Goal: Task Accomplishment & Management: Complete application form

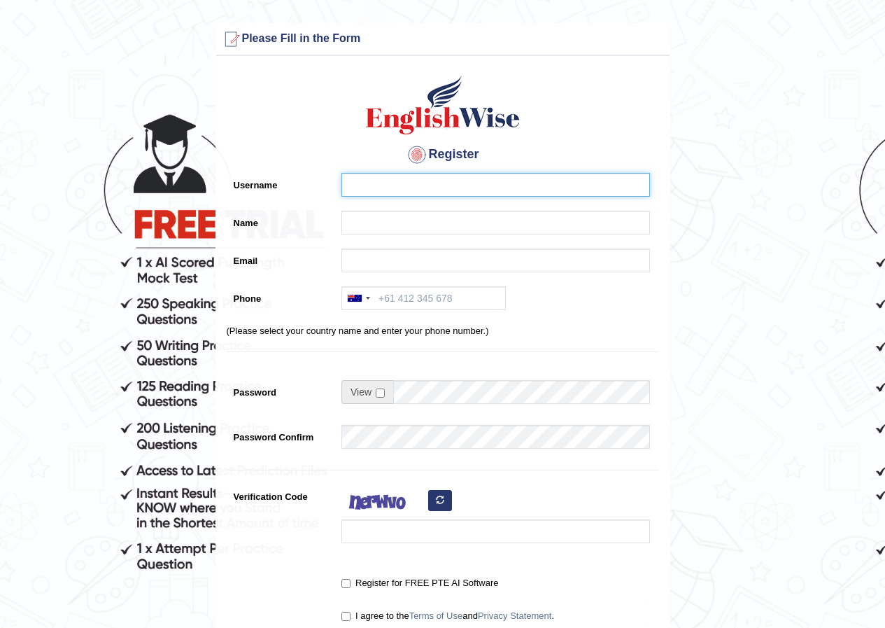
click at [359, 187] on input "Username" at bounding box center [495, 185] width 309 height 24
type input "[EMAIL_ADDRESS][DOMAIN_NAME]"
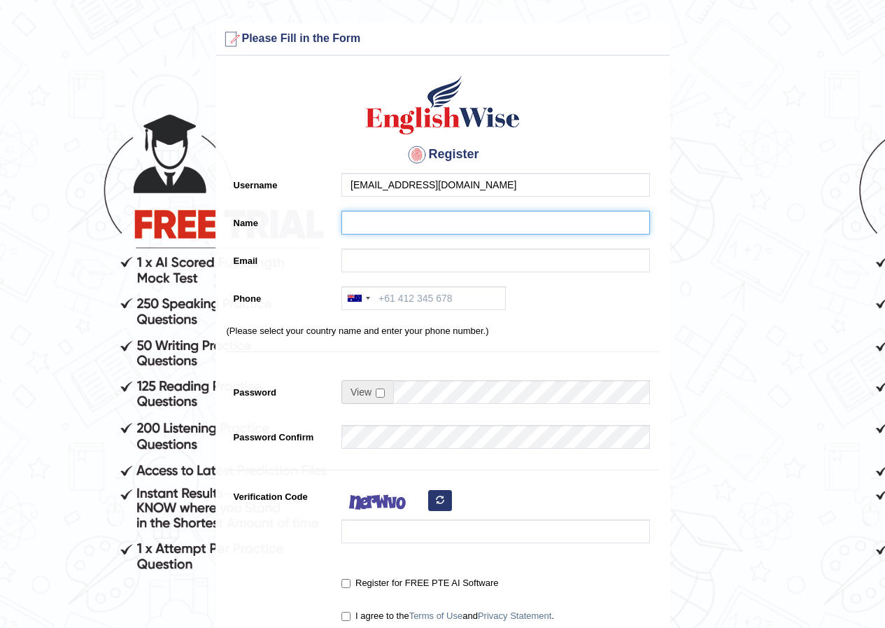
drag, startPoint x: 419, startPoint y: 220, endPoint x: 428, endPoint y: 220, distance: 9.1
click at [422, 220] on input "Name" at bounding box center [495, 223] width 309 height 24
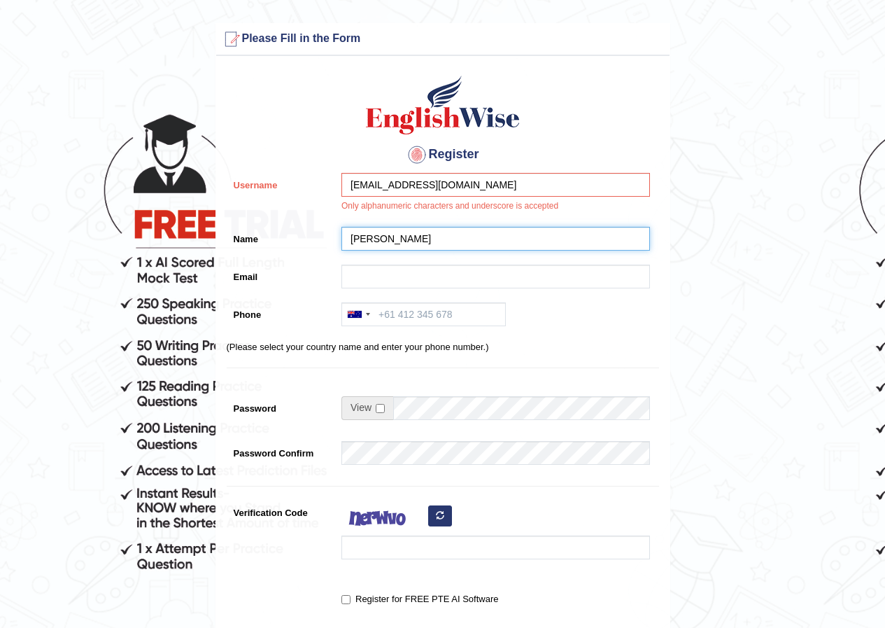
click at [444, 239] on input "Joan Jepkoech Cheruuiyot" at bounding box center [495, 239] width 309 height 24
type input "Joan Jepkoech Cheruiyot"
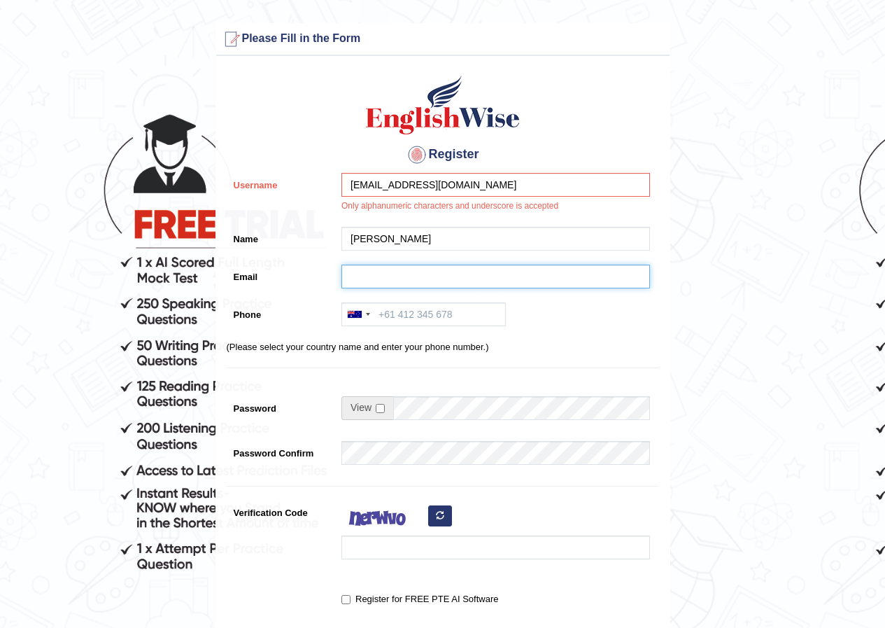
click at [373, 277] on input "Email" at bounding box center [495, 276] width 309 height 24
type input "[EMAIL_ADDRESS][DOMAIN_NAME]"
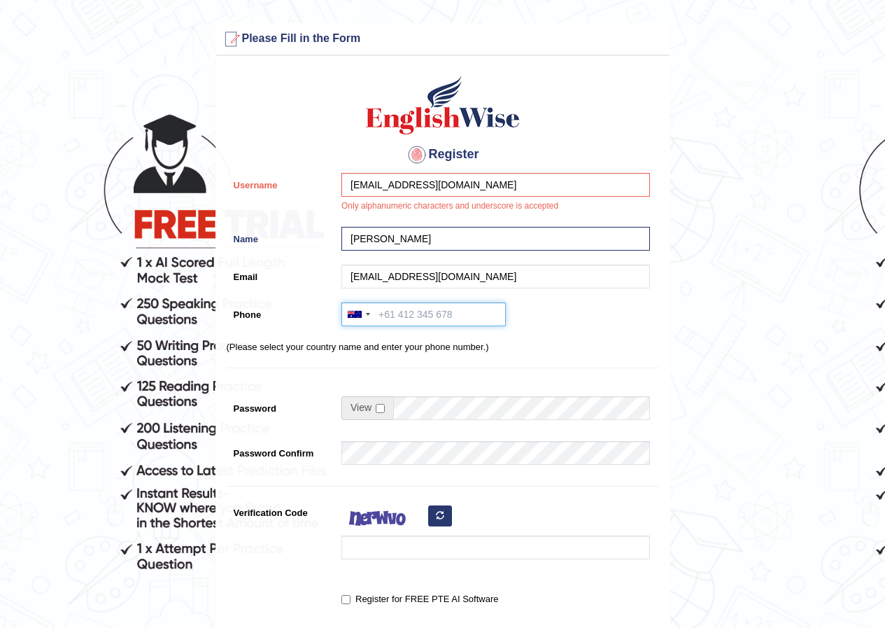
click at [456, 313] on input "Phone" at bounding box center [423, 314] width 164 height 24
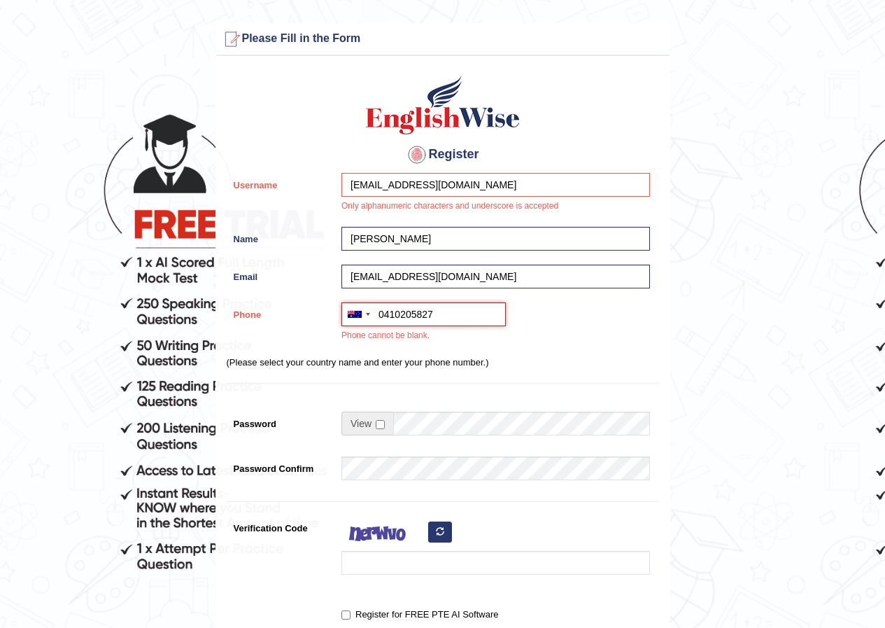
type input "0410205827"
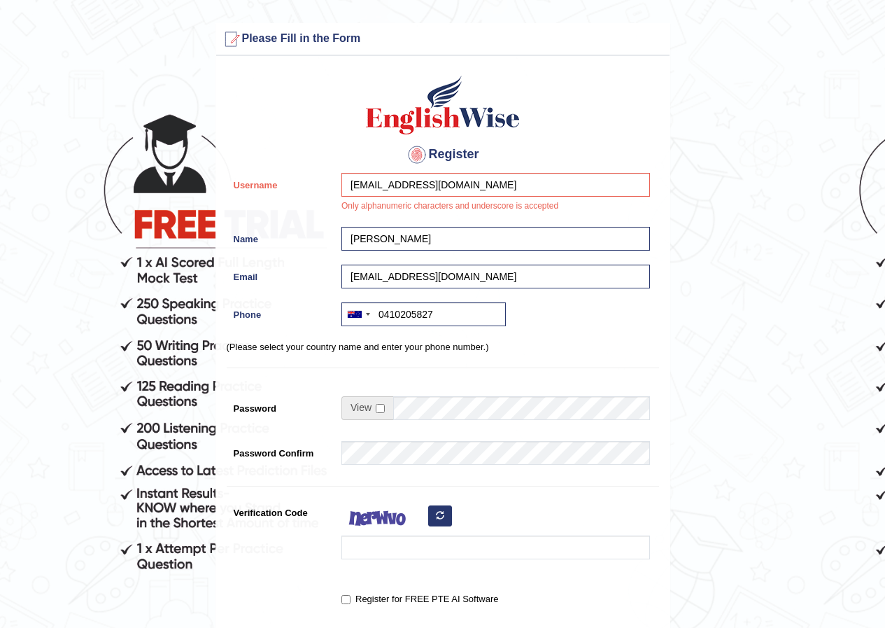
click at [385, 409] on span at bounding box center [367, 408] width 52 height 24
click at [381, 406] on input "checkbox" at bounding box center [380, 408] width 9 height 9
checkbox input "true"
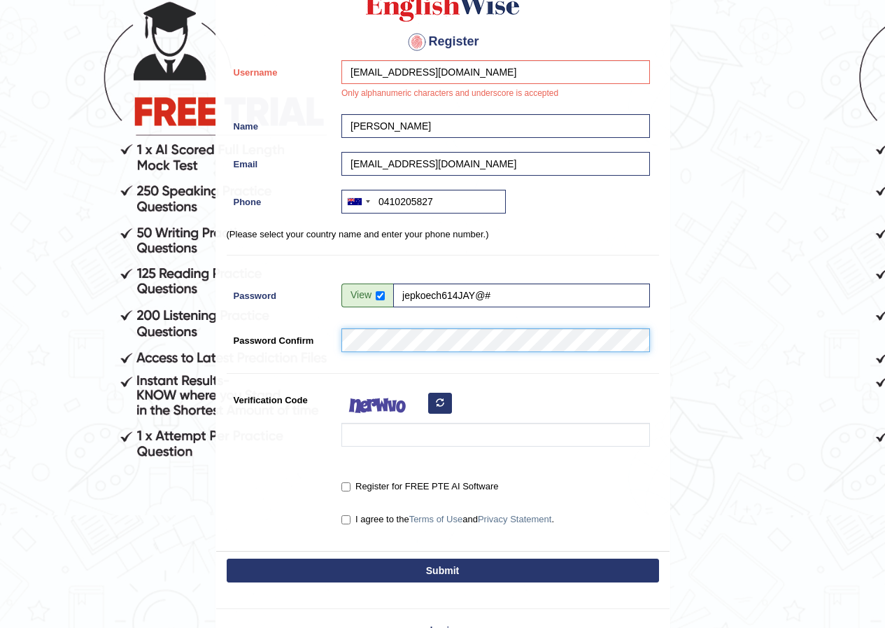
scroll to position [140, 0]
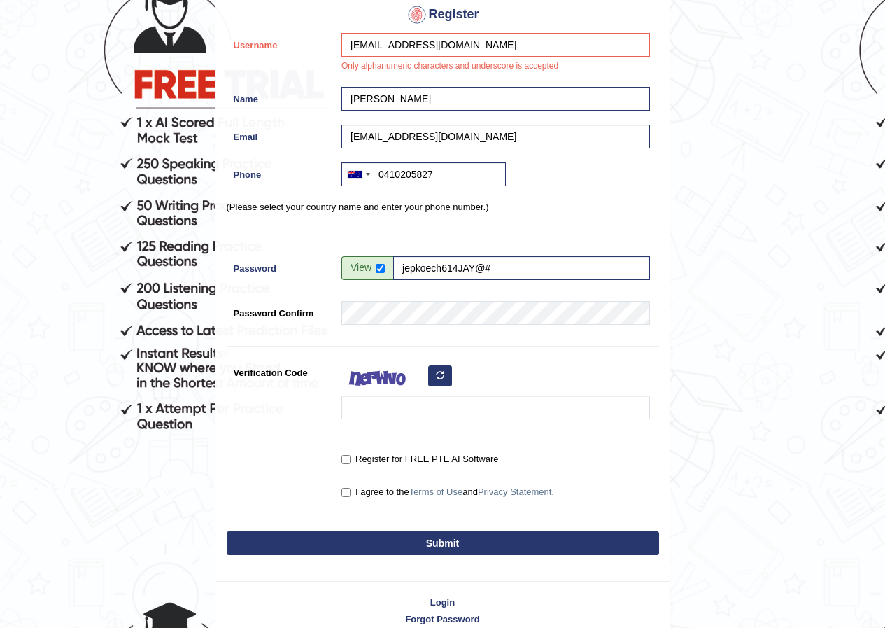
click at [344, 451] on div "Register for FREE PTE AI Software" at bounding box center [495, 456] width 309 height 19
click at [345, 460] on input "Register for FREE PTE AI Software" at bounding box center [345, 459] width 9 height 9
checkbox input "true"
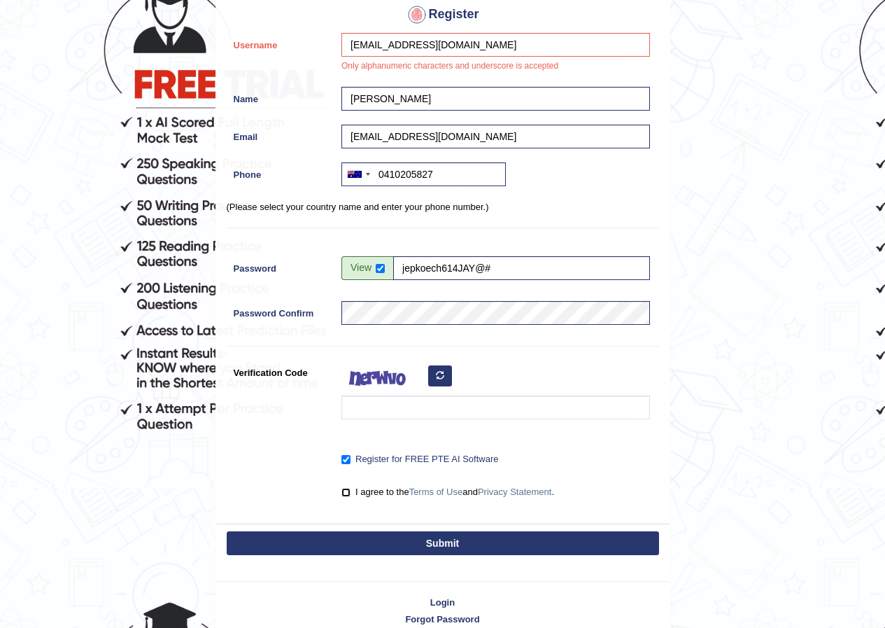
click at [341, 492] on input "I agree to the Terms of Use and Privacy Statement ." at bounding box center [345, 492] width 9 height 9
checkbox input "true"
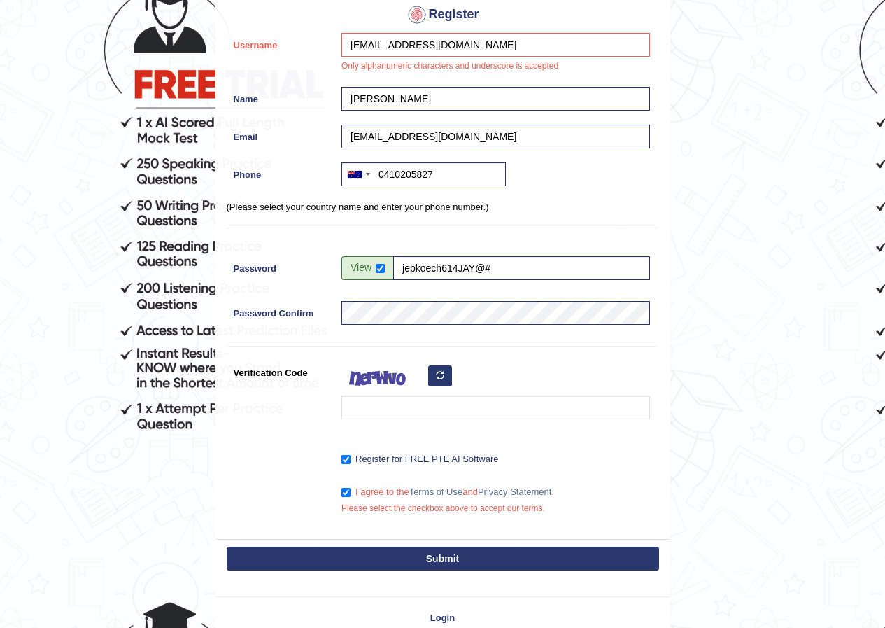
click at [430, 557] on button "Submit" at bounding box center [443, 558] width 432 height 24
type input "+61410205827"
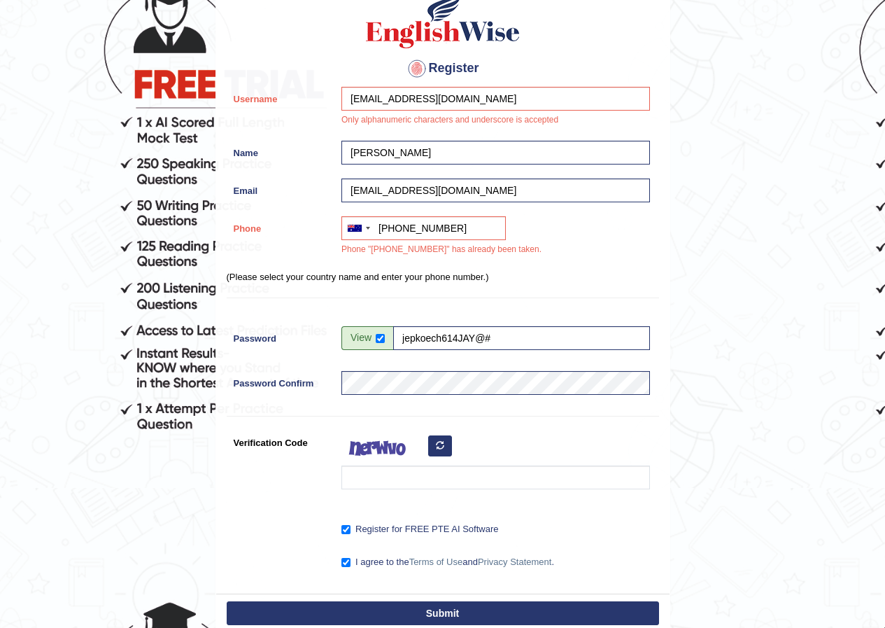
scroll to position [194, 0]
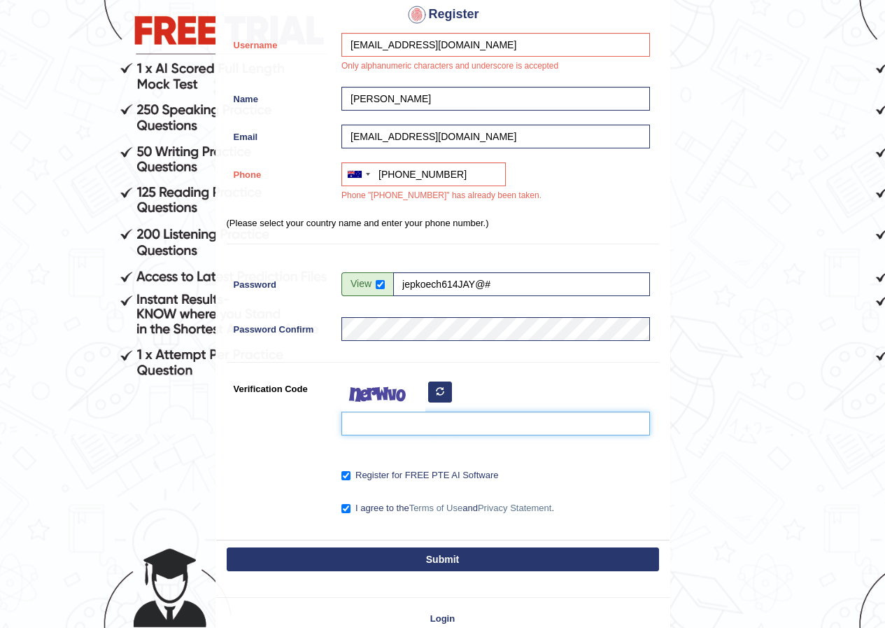
click at [425, 416] on input "Verification Code" at bounding box center [495, 423] width 309 height 24
click at [437, 390] on icon "button" at bounding box center [440, 391] width 8 height 8
click at [436, 392] on icon "button" at bounding box center [440, 391] width 8 height 8
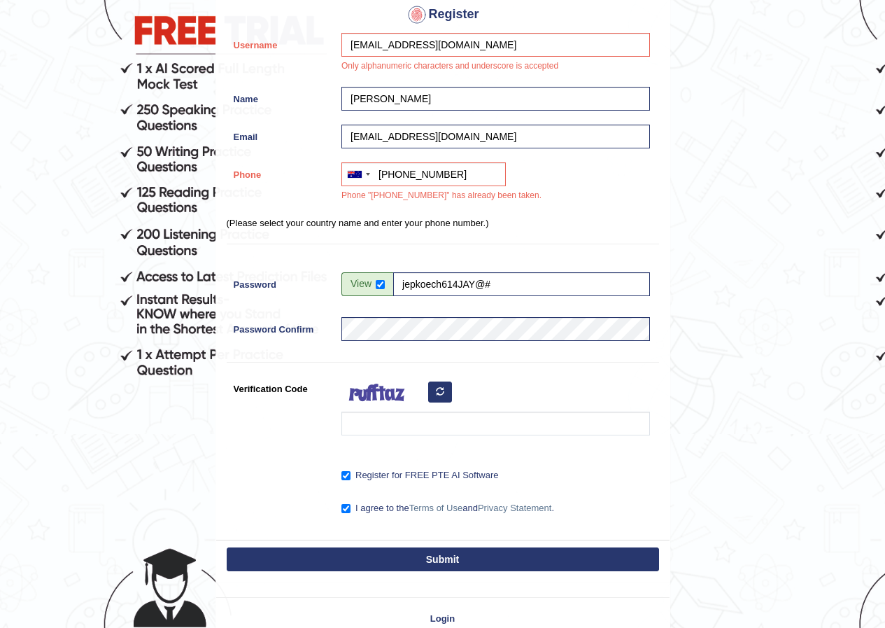
click at [436, 392] on icon "button" at bounding box center [440, 391] width 8 height 8
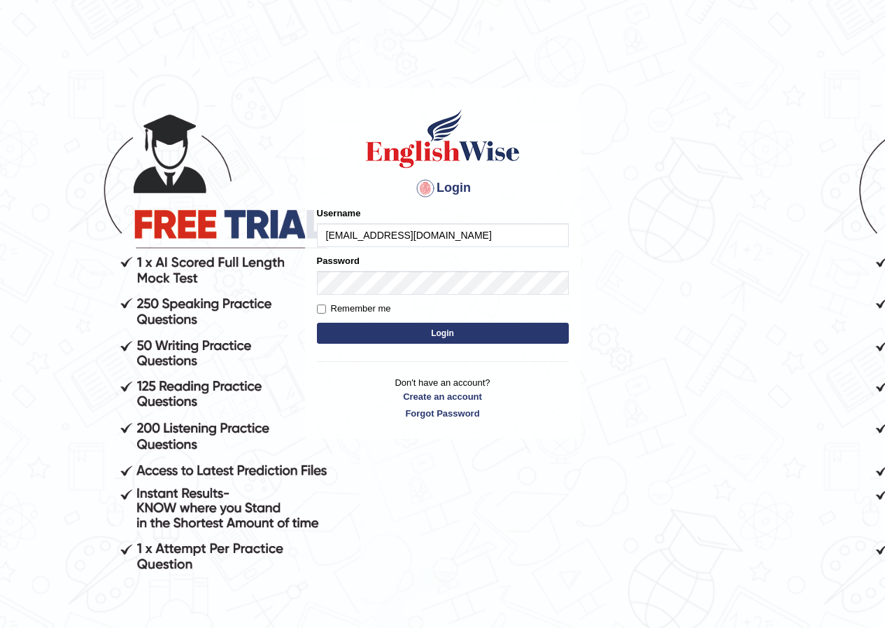
type input "[EMAIL_ADDRESS][DOMAIN_NAME]"
click at [318, 309] on input "Remember me" at bounding box center [321, 308] width 9 height 9
checkbox input "true"
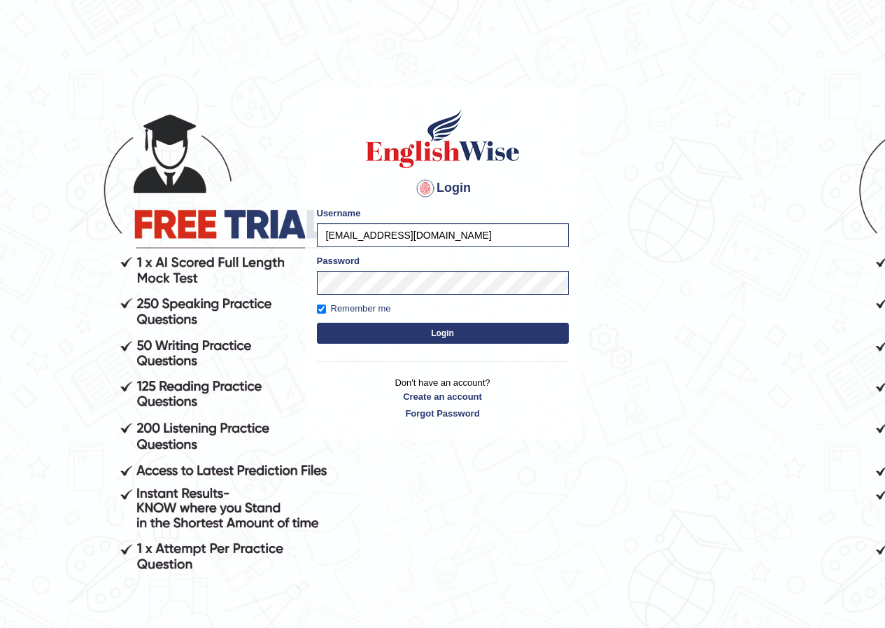
click at [420, 334] on button "Login" at bounding box center [443, 332] width 252 height 21
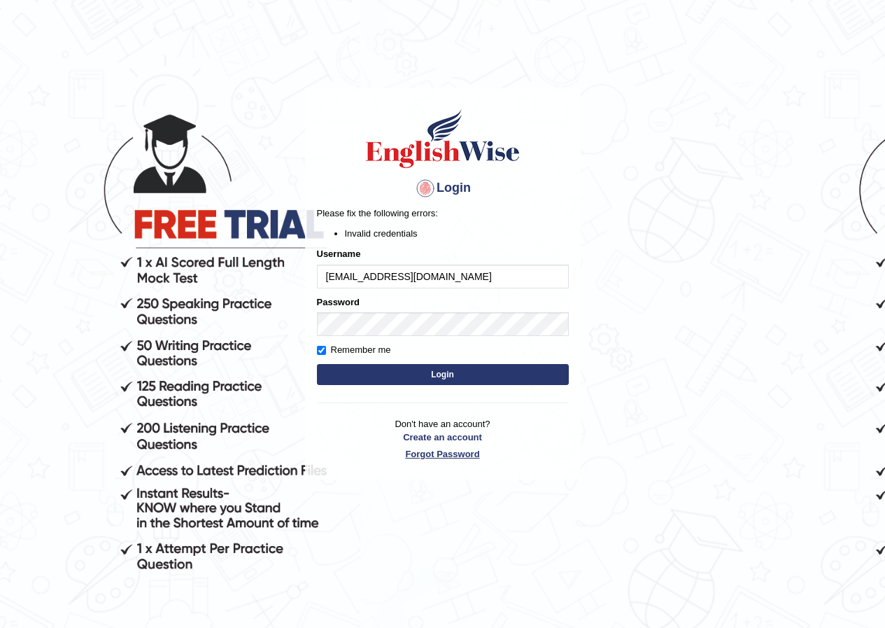
click at [460, 455] on link "Forgot Password" at bounding box center [443, 453] width 252 height 13
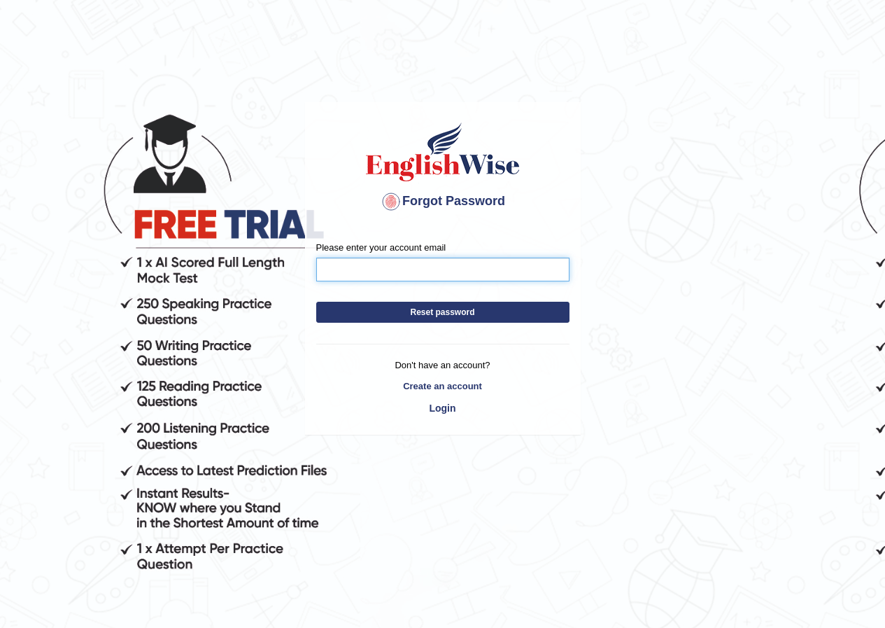
click at [415, 258] on input "Please enter your account email" at bounding box center [442, 269] width 253 height 24
type input "[EMAIL_ADDRESS][DOMAIN_NAME]"
click at [449, 312] on button "Reset password" at bounding box center [442, 312] width 253 height 21
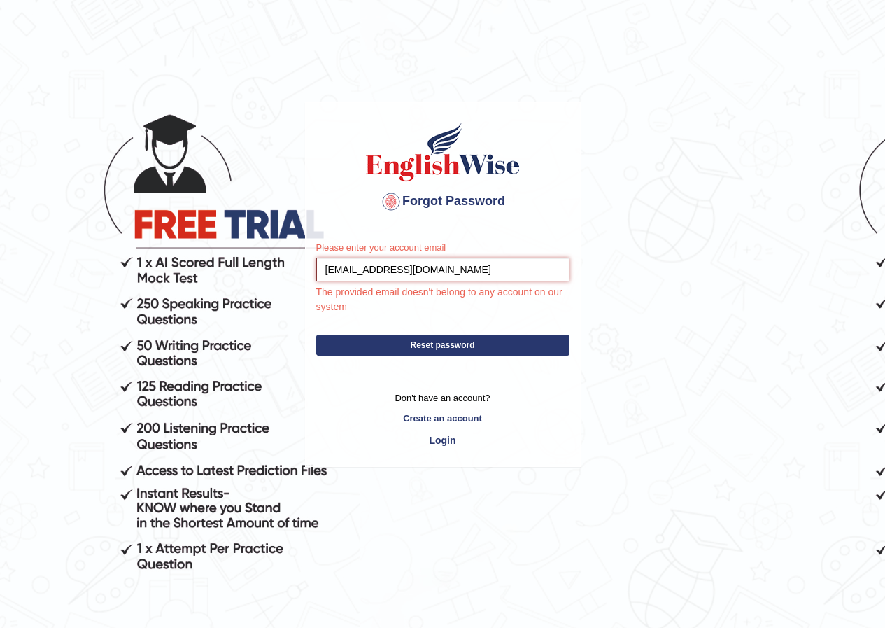
click at [480, 271] on input "[EMAIL_ADDRESS][DOMAIN_NAME]" at bounding box center [442, 269] width 253 height 24
type input "j"
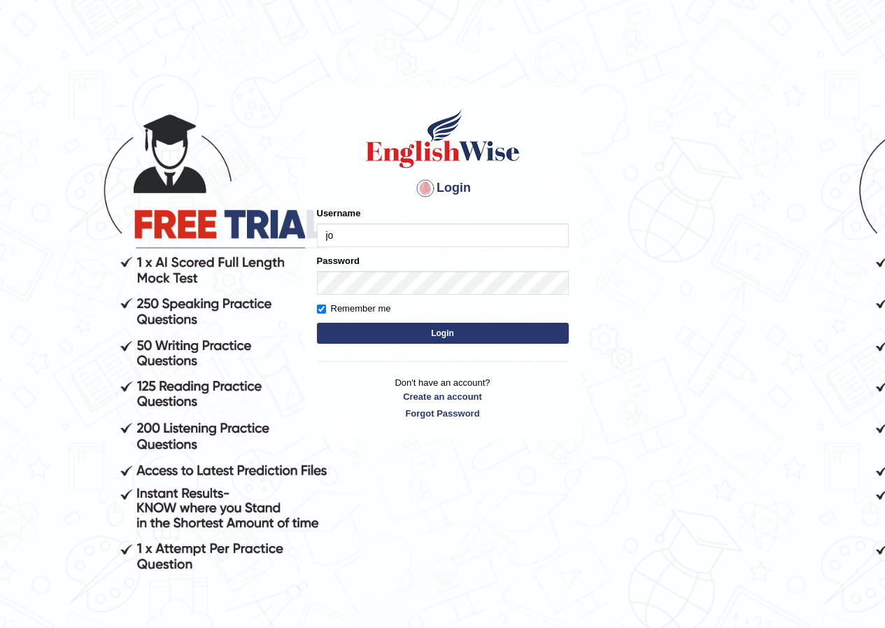
type input "j"
click at [342, 233] on input "joan-parramatta" at bounding box center [443, 235] width 252 height 24
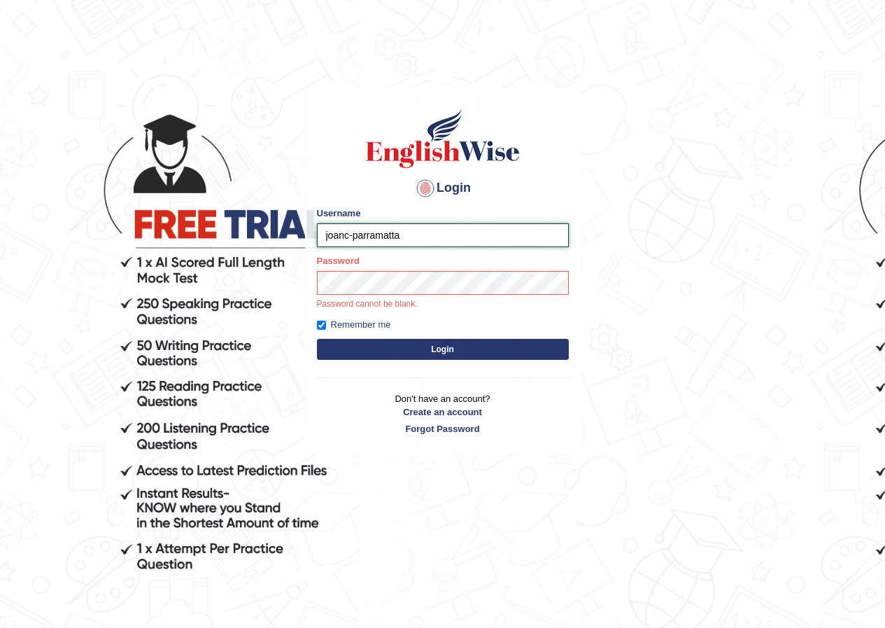
type input "joanc-parramatta"
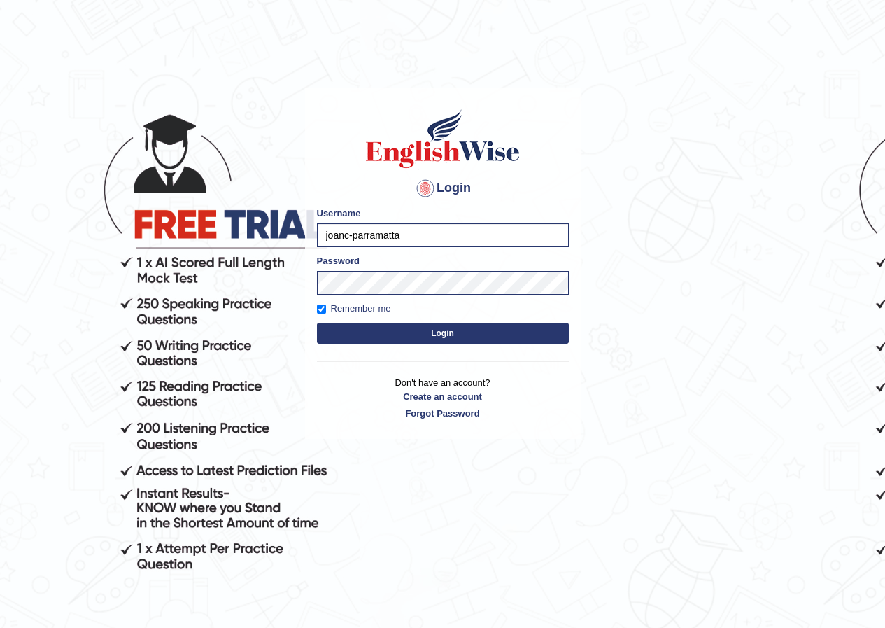
click at [429, 350] on div "Login Please fix the following errors: Username joanc-parramatta Password Remem…" at bounding box center [443, 263] width 276 height 350
click at [443, 328] on button "Login" at bounding box center [443, 332] width 252 height 21
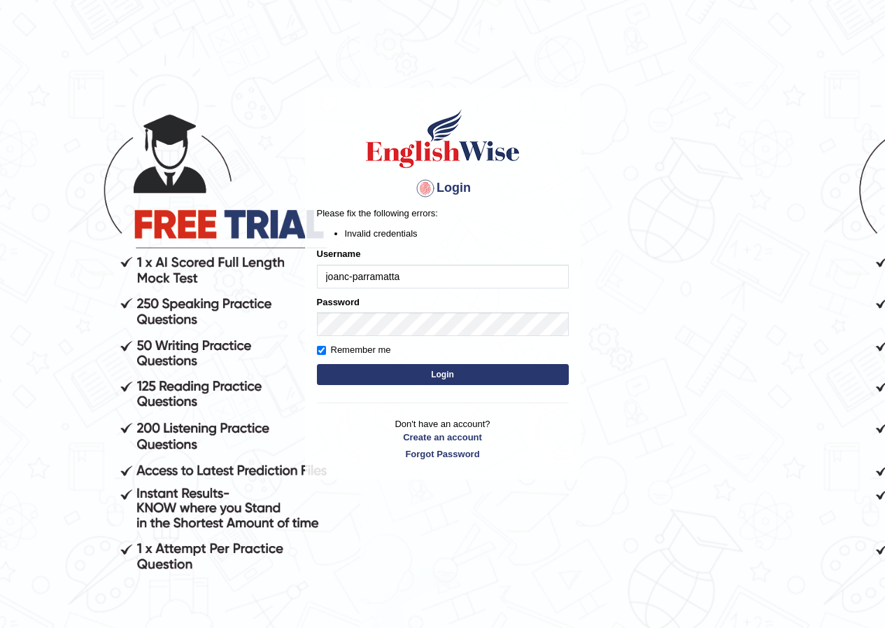
click at [420, 276] on input "joanc-parramatta" at bounding box center [443, 276] width 252 height 24
type input "j"
type input "[EMAIL_ADDRESS][DOMAIN_NAME]"
click at [434, 376] on button "Login" at bounding box center [443, 374] width 252 height 21
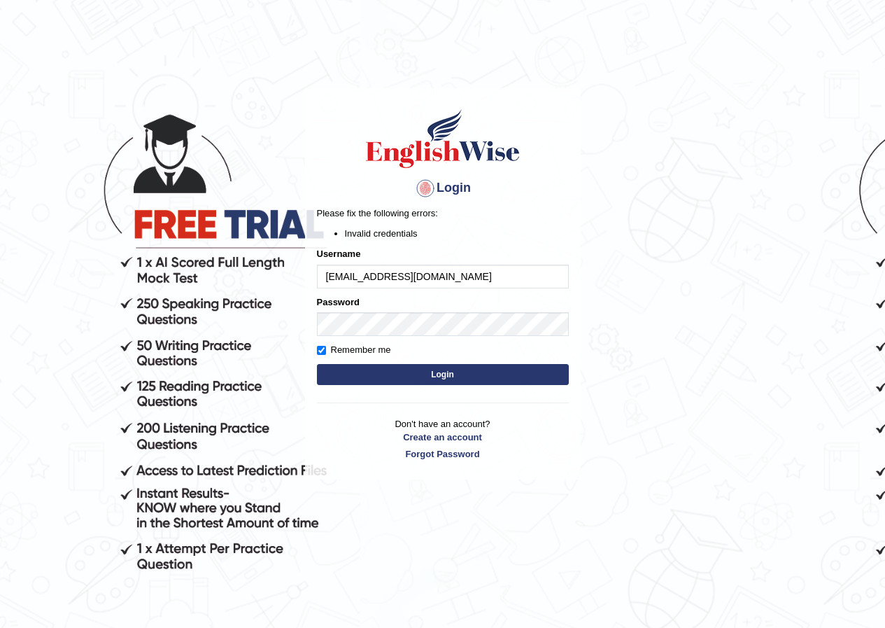
click at [381, 281] on input "[EMAIL_ADDRESS][DOMAIN_NAME]" at bounding box center [443, 276] width 252 height 24
click at [490, 280] on input "[EMAIL_ADDRESS][DOMAIN_NAME]" at bounding box center [443, 276] width 252 height 24
click at [381, 278] on input "[EMAIL_ADDRESS][DOMAIN_NAME]" at bounding box center [443, 276] width 252 height 24
click at [432, 378] on button "Login" at bounding box center [443, 374] width 252 height 21
click at [434, 376] on button "Login" at bounding box center [443, 374] width 252 height 21
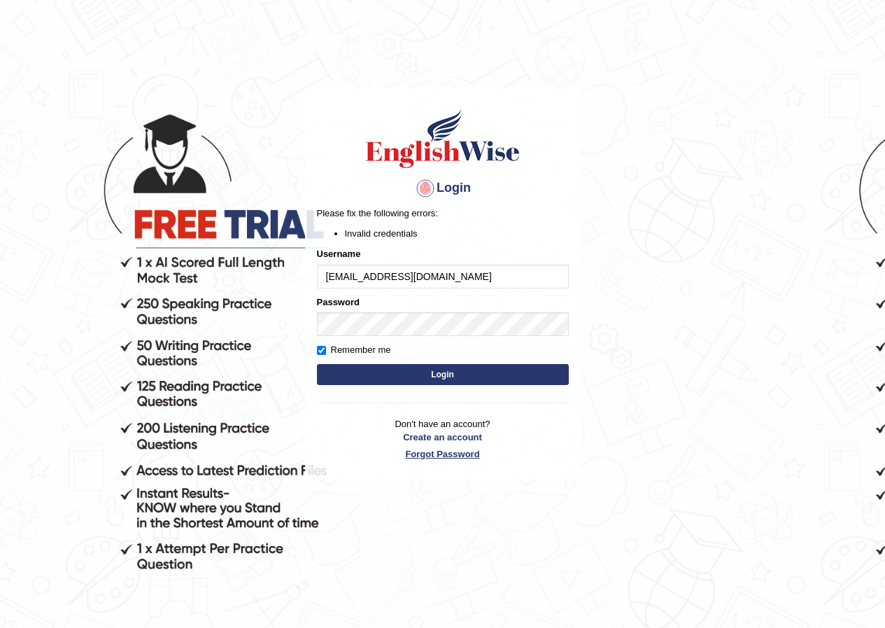
click at [438, 456] on link "Forgot Password" at bounding box center [443, 453] width 252 height 13
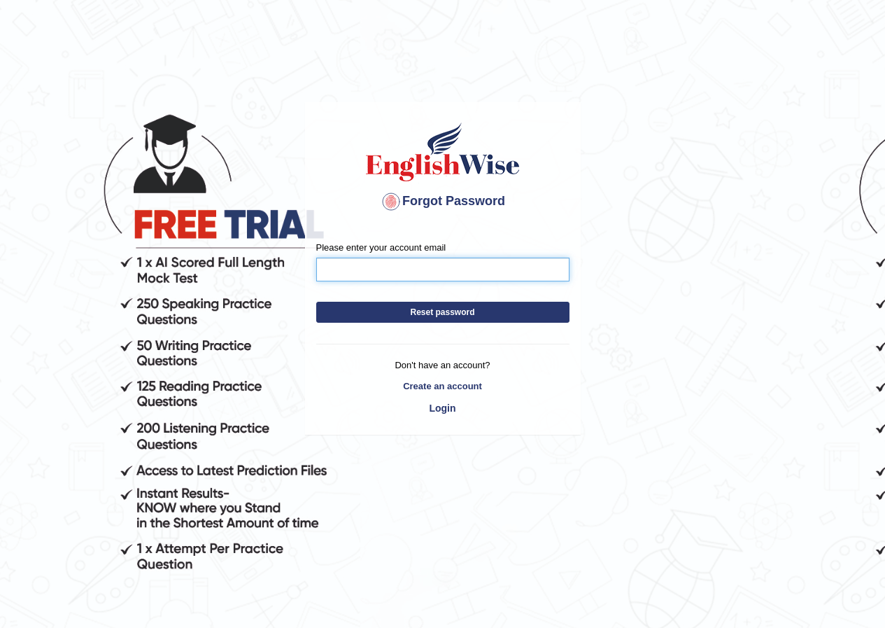
click at [369, 264] on input "Please enter your account email" at bounding box center [442, 269] width 253 height 24
type input "[EMAIL_ADDRESS][DOMAIN_NAME]"
click at [439, 308] on button "Reset password" at bounding box center [442, 312] width 253 height 21
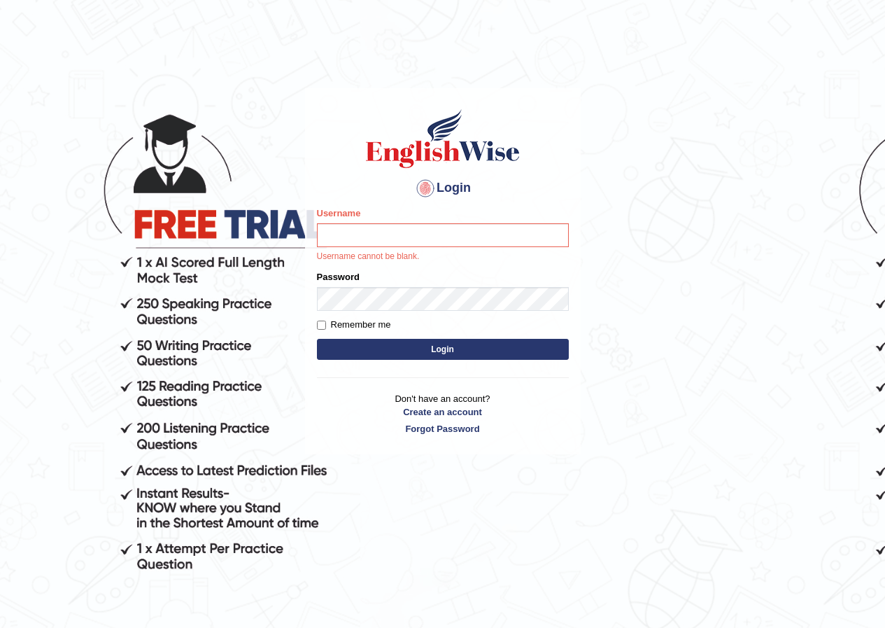
click at [683, 125] on body "Login Please fix the following errors: Username Username cannot be blank. Passw…" at bounding box center [442, 358] width 885 height 628
click at [458, 233] on input "Username" at bounding box center [443, 235] width 252 height 24
type input "J"
type input "Joan-parramatta"
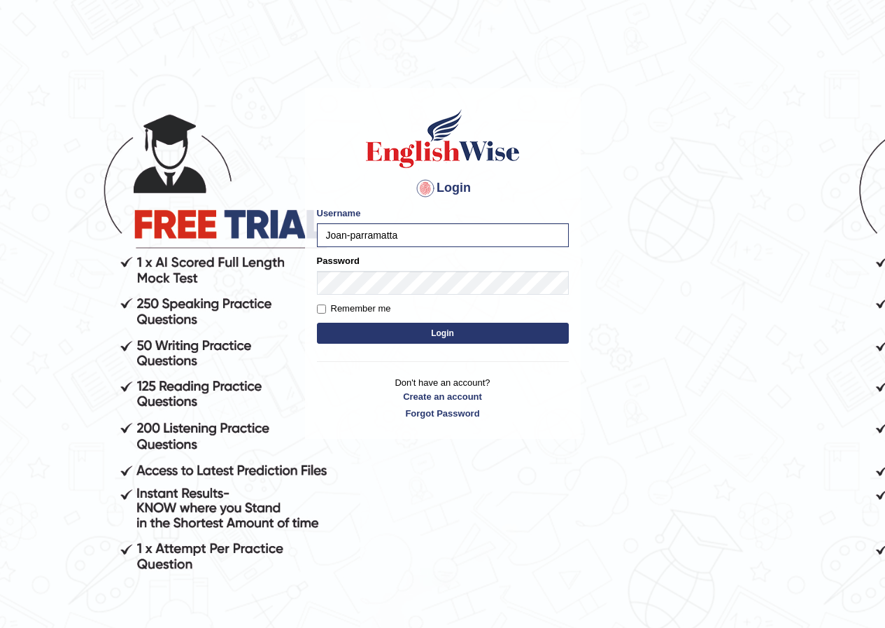
click at [441, 332] on button "Login" at bounding box center [443, 332] width 252 height 21
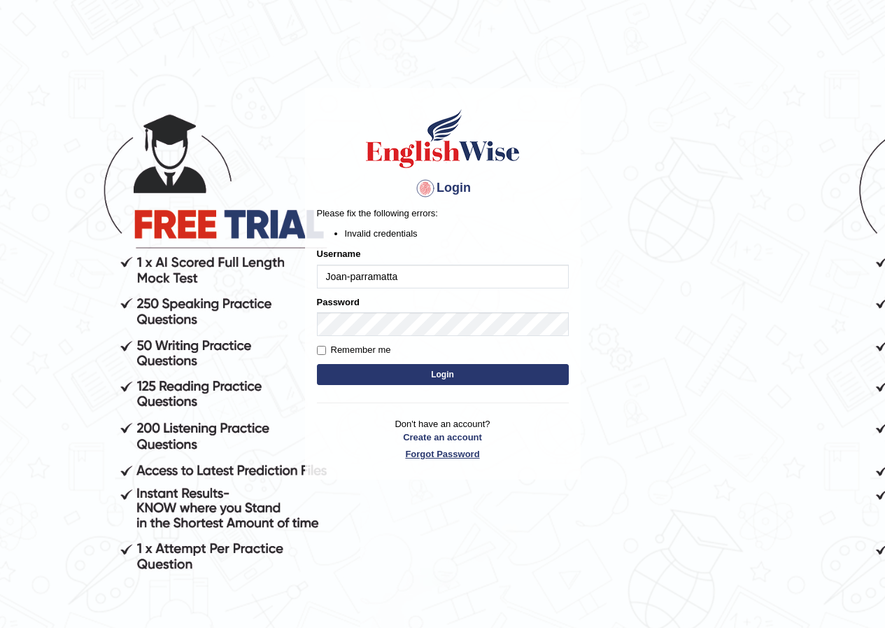
click at [448, 451] on link "Forgot Password" at bounding box center [443, 453] width 252 height 13
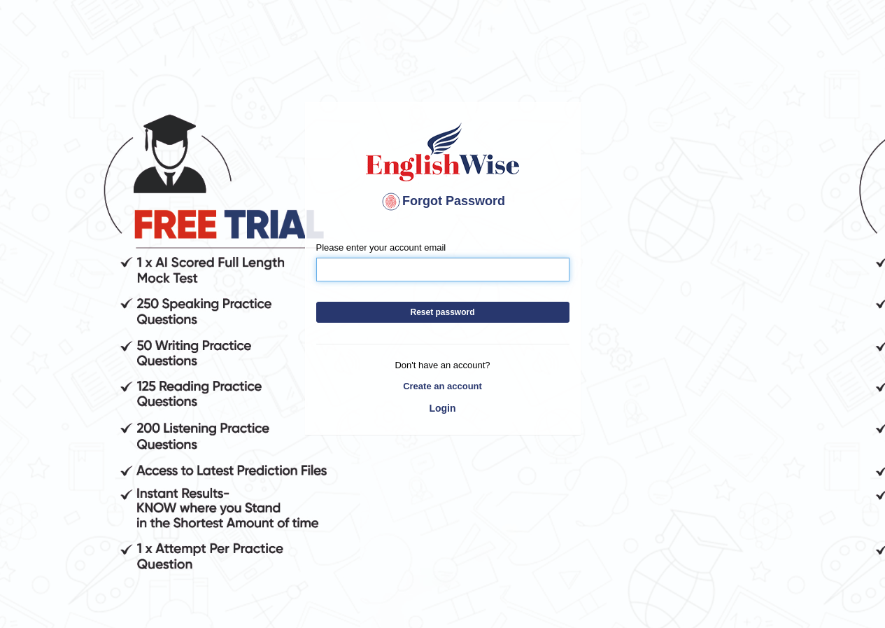
click at [399, 267] on input "Please enter your account email" at bounding box center [442, 269] width 253 height 24
click at [438, 311] on button "Reset password" at bounding box center [442, 312] width 253 height 21
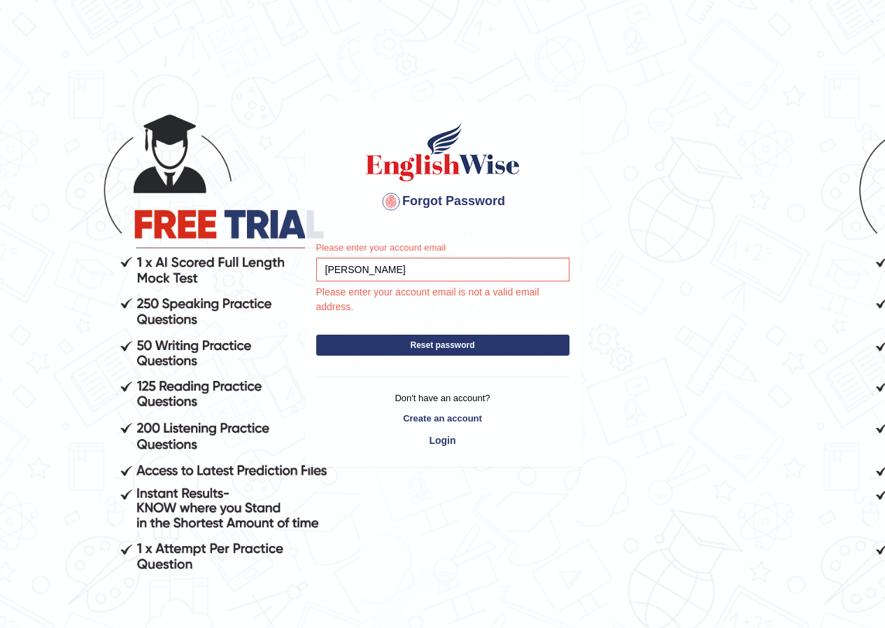
click at [427, 344] on button "Reset password" at bounding box center [442, 344] width 253 height 21
click at [402, 267] on input "joan-parramatta" at bounding box center [442, 269] width 253 height 24
type input "j"
type input "[EMAIL_ADDRESS][DOMAIN_NAME]"
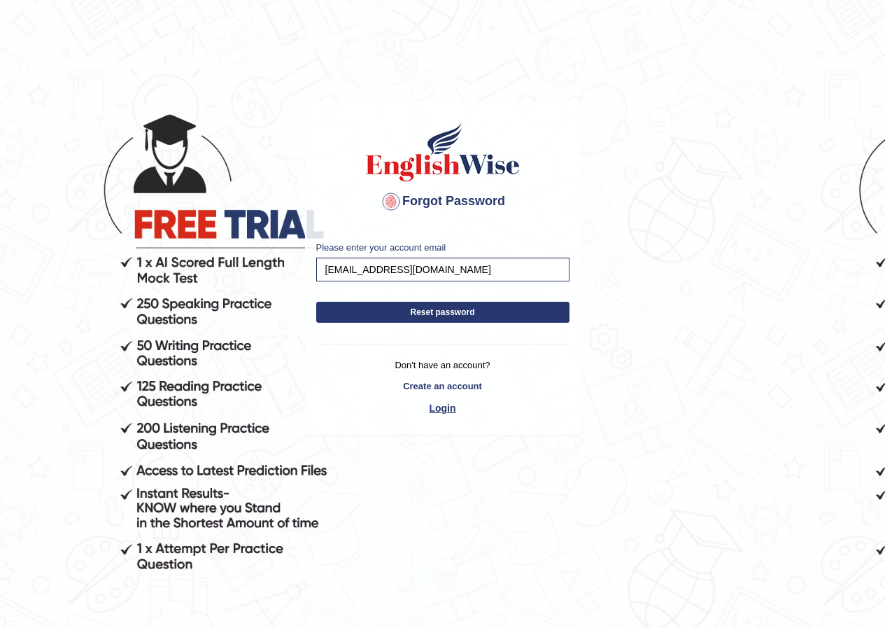
click at [451, 409] on link "Login" at bounding box center [442, 408] width 253 height 24
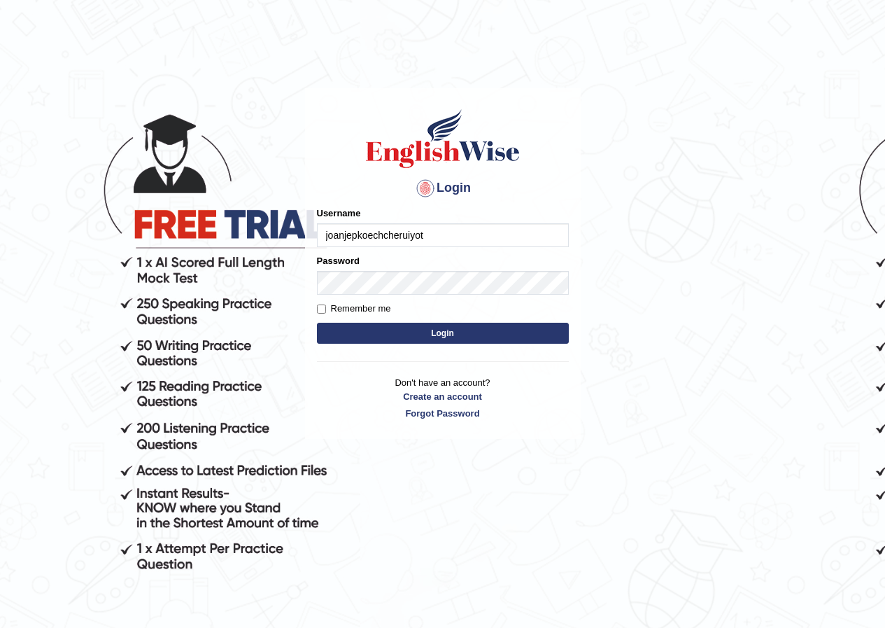
type input "[EMAIL_ADDRESS][DOMAIN_NAME]"
click at [429, 329] on button "Login" at bounding box center [443, 332] width 252 height 21
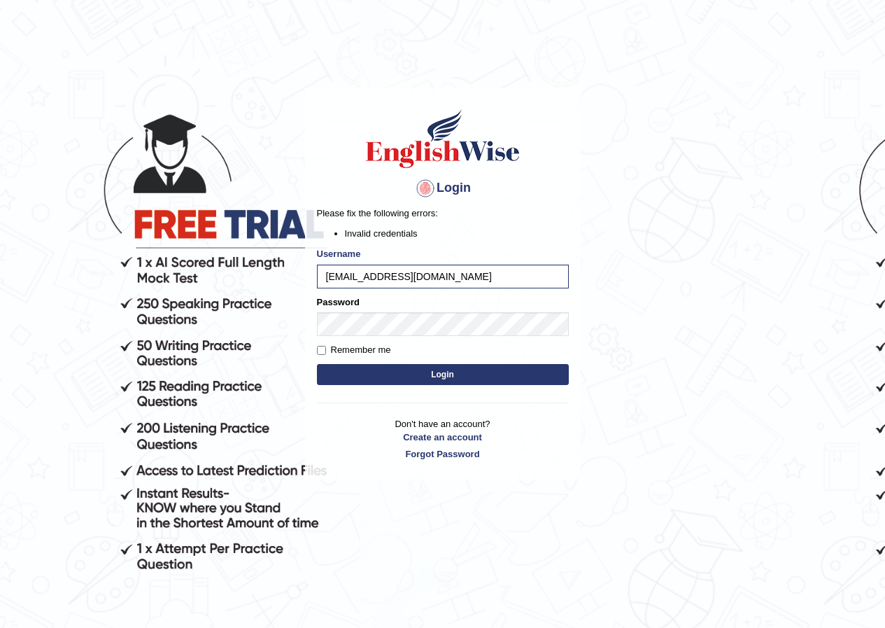
click at [440, 369] on button "Login" at bounding box center [443, 374] width 252 height 21
click at [453, 453] on link "Forgot Password" at bounding box center [443, 453] width 252 height 13
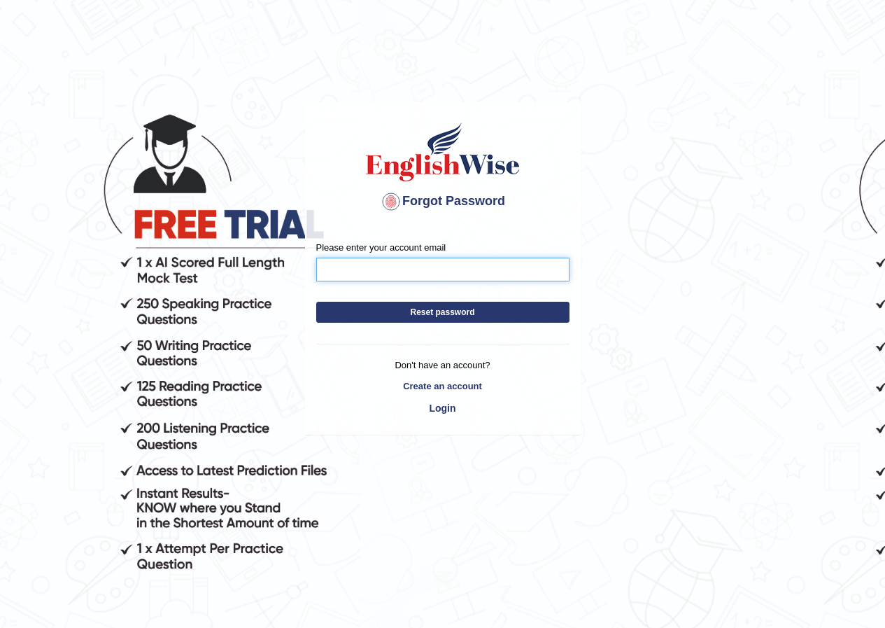
click at [357, 260] on input "Please enter your account email" at bounding box center [442, 269] width 253 height 24
type input "[EMAIL_ADDRESS][DOMAIN_NAME]"
click at [434, 312] on button "Reset password" at bounding box center [442, 312] width 253 height 21
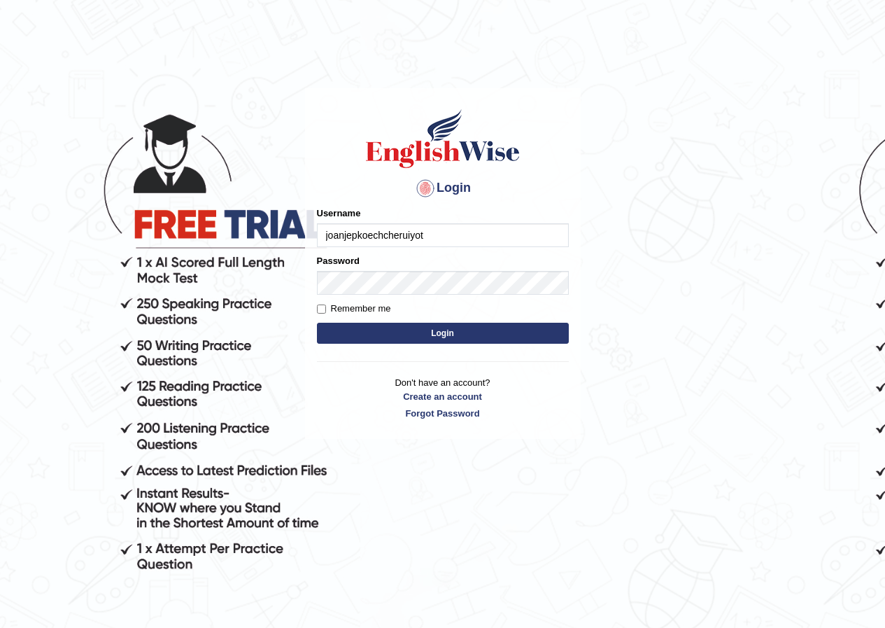
type input "[EMAIL_ADDRESS][DOMAIN_NAME]"
click at [460, 331] on button "Login" at bounding box center [443, 332] width 252 height 21
